Goal: Task Accomplishment & Management: Use online tool/utility

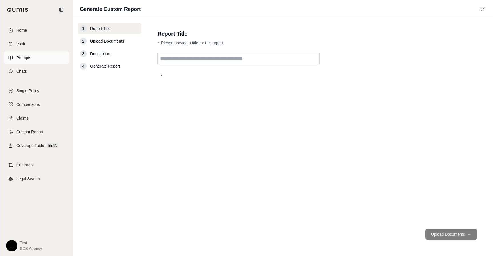
click at [10, 60] on icon at bounding box center [10, 57] width 5 height 5
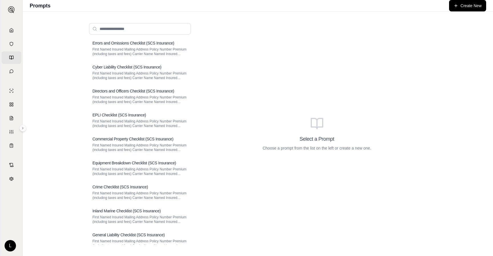
scroll to position [640, 0]
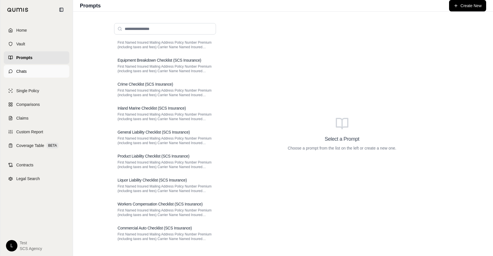
click at [27, 70] on link "Chats" at bounding box center [37, 71] width 66 height 13
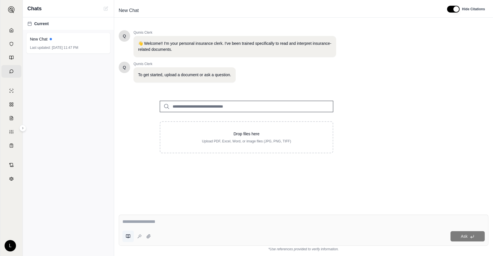
click at [128, 238] on icon at bounding box center [128, 236] width 5 height 5
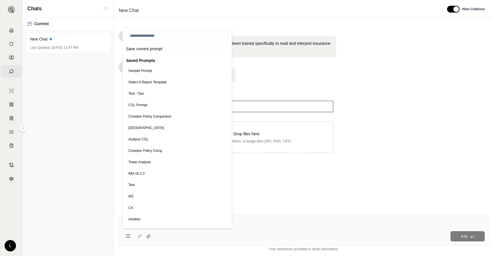
scroll to position [239, 0]
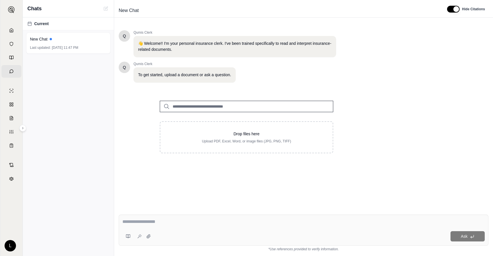
click at [37, 187] on div "Current New Chat Last updated: Oct 13, 2025, 11:47 PM" at bounding box center [68, 136] width 91 height 238
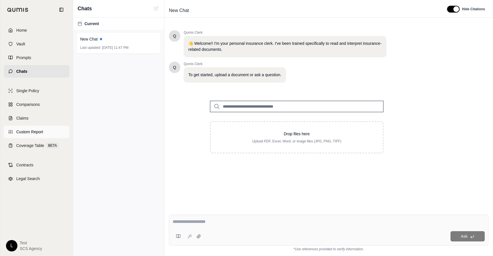
click at [36, 131] on span "Custom Report" at bounding box center [29, 132] width 27 height 6
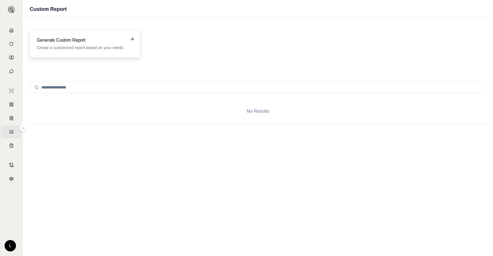
click at [70, 51] on div "Generate Custom Report Create a customized report based on your needs" at bounding box center [85, 44] width 111 height 28
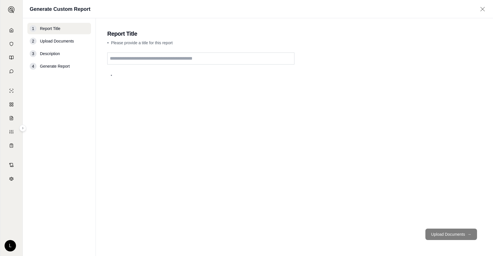
click at [186, 60] on input "text" at bounding box center [200, 58] width 187 height 12
type input "*"
type input "***"
click at [447, 230] on button "Upload Documents →" at bounding box center [451, 233] width 52 height 11
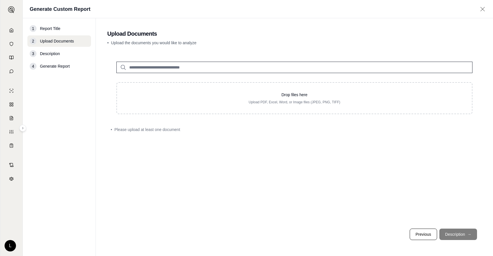
click at [160, 71] on input "search" at bounding box center [294, 67] width 356 height 11
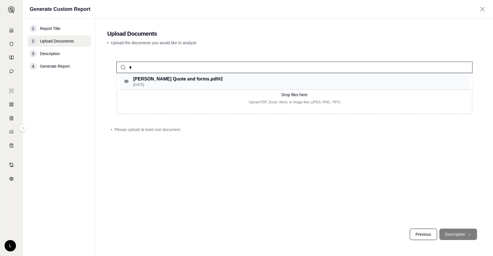
type input "*"
click at [171, 80] on p "Miller Quote and forms.pdf #2" at bounding box center [178, 79] width 90 height 7
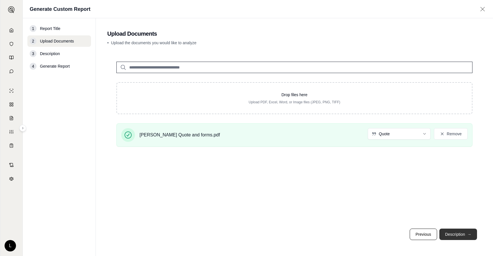
click at [464, 232] on button "Description →" at bounding box center [458, 233] width 38 height 11
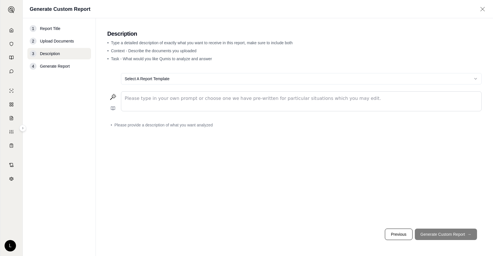
click at [173, 79] on html "Home Vault Prompts Chats Single Policy Comparisons Claims Custom Report Coverag…" at bounding box center [246, 128] width 493 height 256
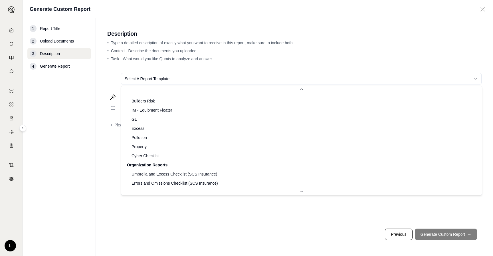
scroll to position [238, 0]
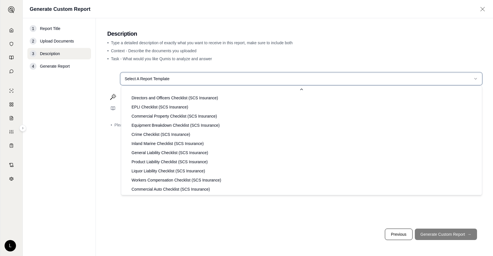
click at [209, 205] on html "Home Vault Prompts Chats Single Policy Comparisons Claims Custom Report Coverag…" at bounding box center [246, 128] width 493 height 256
